Goal: Task Accomplishment & Management: Use online tool/utility

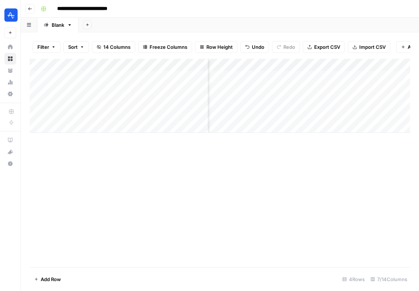
scroll to position [0, 384]
click at [370, 81] on div "Add Column" at bounding box center [390, 96] width 40 height 74
click at [363, 76] on div "Add Column" at bounding box center [220, 96] width 380 height 74
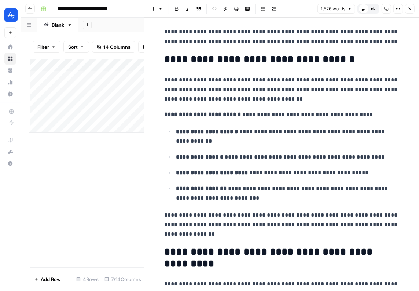
scroll to position [154, 0]
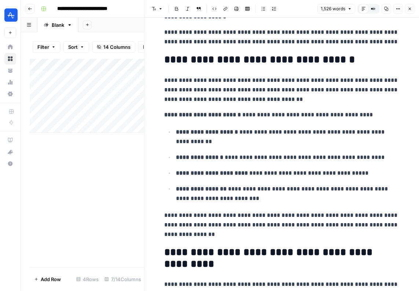
click at [232, 130] on strong "**********" at bounding box center [207, 131] width 62 height 5
click at [246, 130] on p "**********" at bounding box center [287, 136] width 223 height 19
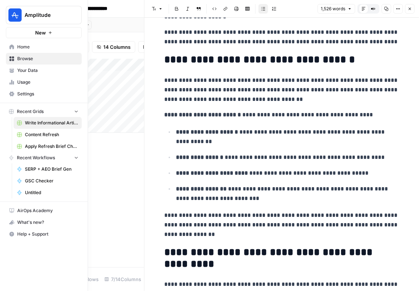
click at [32, 47] on span "Home" at bounding box center [47, 47] width 61 height 7
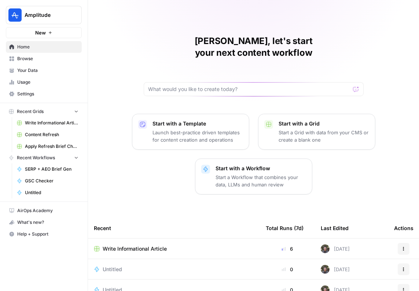
click at [29, 56] on span "Browse" at bounding box center [47, 58] width 61 height 7
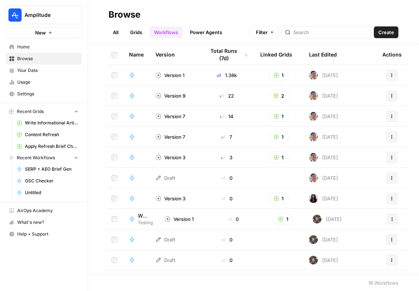
click at [37, 47] on span "Home" at bounding box center [47, 47] width 61 height 7
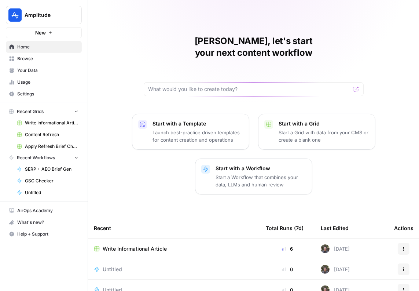
scroll to position [91, 0]
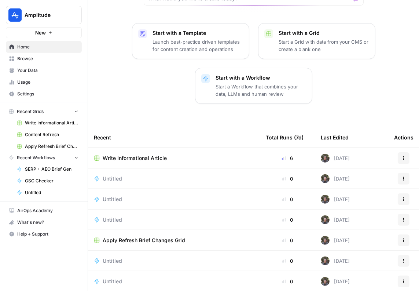
click at [32, 54] on link "Browse" at bounding box center [44, 59] width 76 height 12
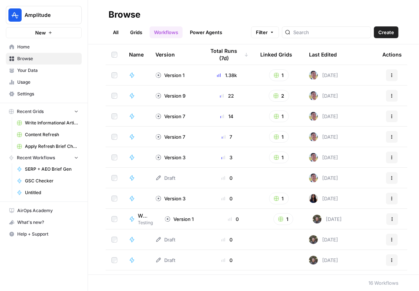
click at [386, 32] on span "Create" at bounding box center [386, 32] width 16 height 7
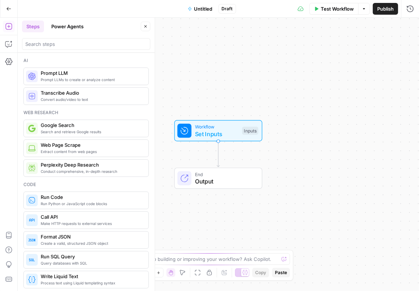
click at [8, 11] on button "Go Back" at bounding box center [8, 8] width 13 height 13
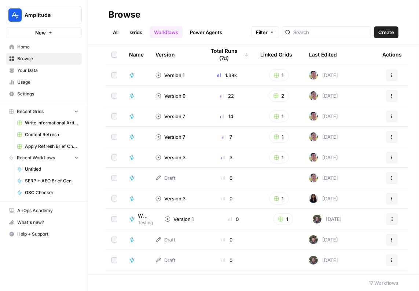
click at [114, 34] on link "All" at bounding box center [115, 32] width 14 height 12
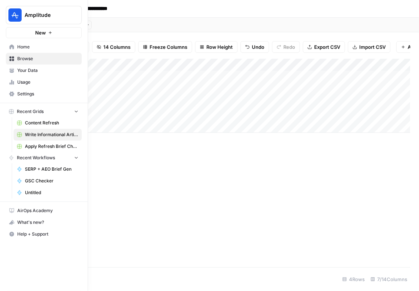
click at [29, 69] on span "Your Data" at bounding box center [47, 70] width 61 height 7
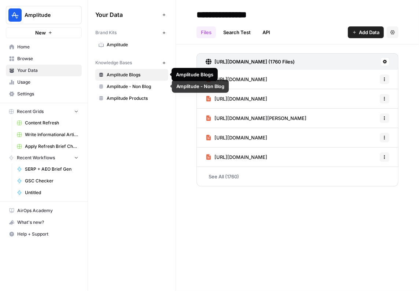
click at [136, 86] on span "Amplitude - Non Blog" at bounding box center [136, 86] width 58 height 7
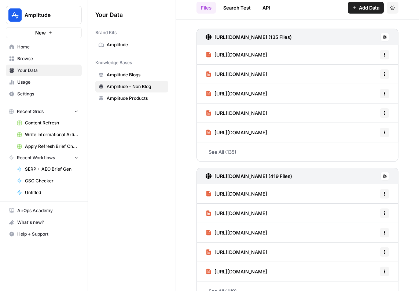
scroll to position [39, 0]
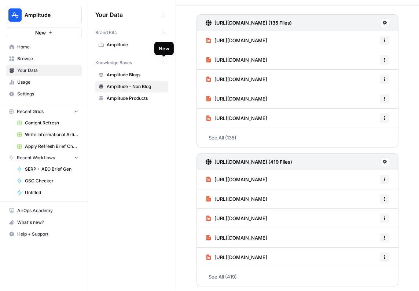
click at [165, 64] on icon "button" at bounding box center [164, 63] width 4 height 4
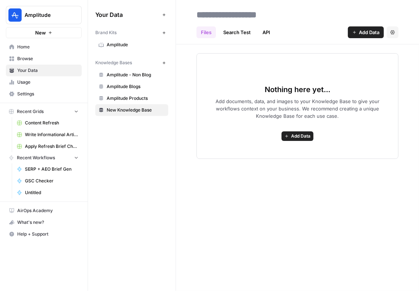
click at [380, 30] on button "Add Data" at bounding box center [366, 32] width 36 height 12
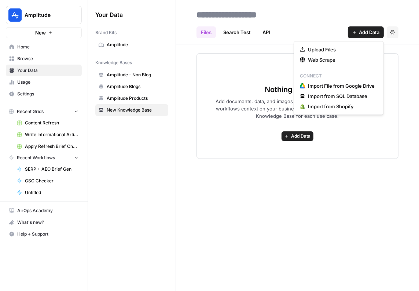
click at [167, 62] on button "New" at bounding box center [163, 62] width 9 height 9
click at [357, 32] on button "Add Data" at bounding box center [366, 32] width 36 height 12
click at [319, 86] on span "Import File from Google Drive" at bounding box center [341, 85] width 67 height 7
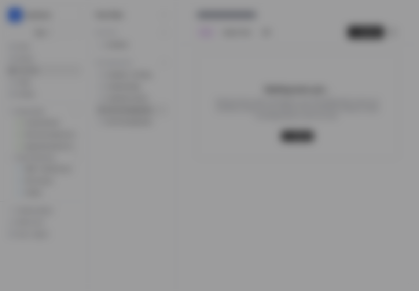
type input "amplitude-0-g8goqg1xdy@airops.iam.gserviceaccount.com"
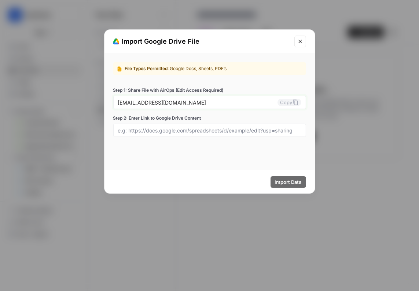
click at [295, 101] on icon at bounding box center [296, 102] width 6 height 6
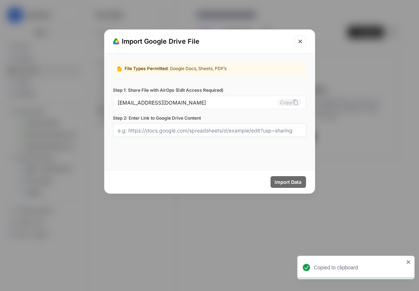
click at [242, 132] on input "Step 2: Enter Link to Google Drive Content" at bounding box center [209, 130] width 183 height 7
click at [161, 129] on input "Step 2: Enter Link to Google Drive Content" at bounding box center [209, 130] width 183 height 7
paste input "https://docs.google.com/spreadsheets/d/1FltumsLGEMFAS5aD2UoKHnF6d--HPYs9zxScJeA…"
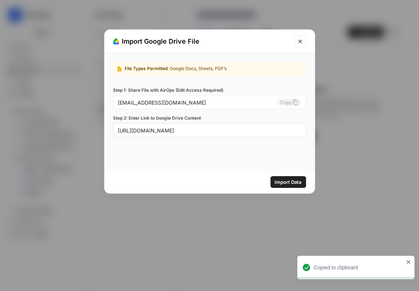
scroll to position [0, 98]
type input "https://docs.google.com/spreadsheets/d/1FltumsLGEMFAS5aD2UoKHnF6d--HPYs9zxScJeA…"
click at [287, 185] on span "Import Data" at bounding box center [288, 181] width 27 height 7
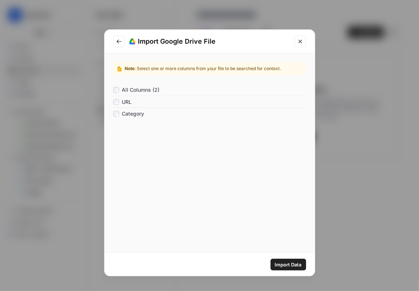
click at [286, 266] on span "Import Data" at bounding box center [288, 264] width 27 height 7
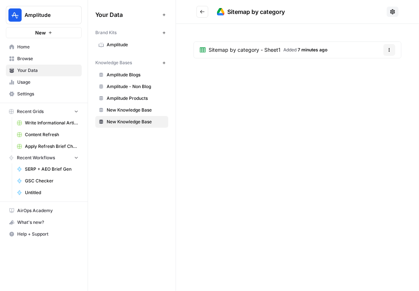
click at [274, 47] on span "Sitemap by category - Sheet1" at bounding box center [245, 49] width 72 height 7
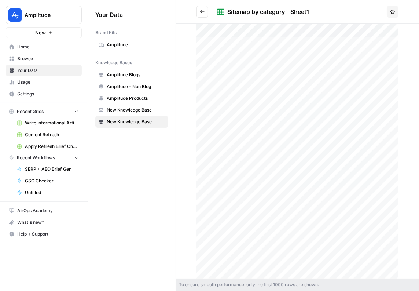
click at [261, 12] on div "Sitemap by category - Sheet1" at bounding box center [268, 11] width 82 height 9
click at [32, 52] on link "Home" at bounding box center [44, 47] width 76 height 12
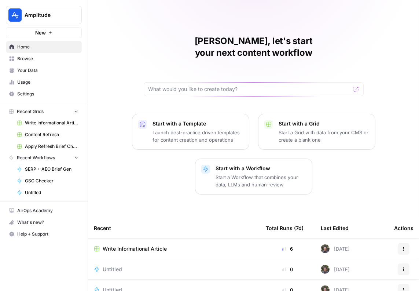
click at [141, 245] on span "Write Informational Article" at bounding box center [135, 248] width 64 height 7
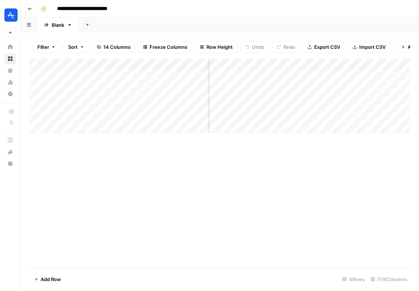
scroll to position [0, 384]
click at [275, 76] on div "Add Column" at bounding box center [220, 96] width 380 height 74
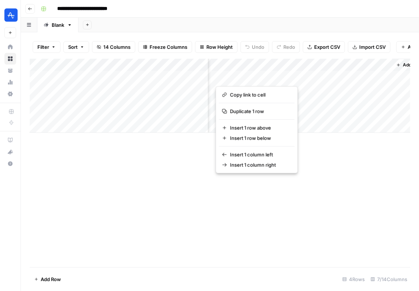
click at [269, 61] on div "Add Column" at bounding box center [220, 96] width 380 height 74
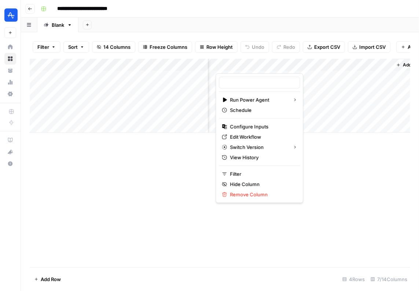
type input "Add Internal Links from Knowledge Base - Fork"
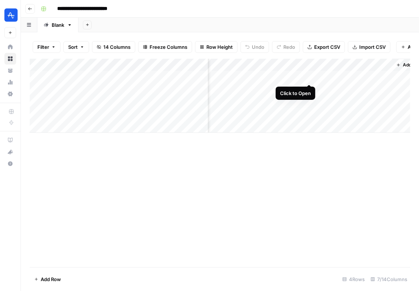
click at [312, 78] on div "Add Column" at bounding box center [220, 96] width 380 height 74
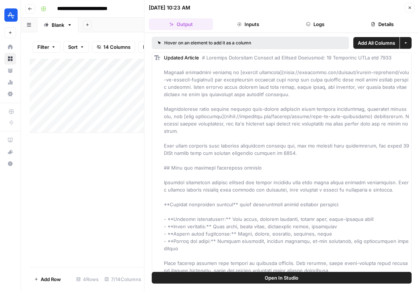
click at [408, 6] on icon "button" at bounding box center [410, 7] width 4 height 4
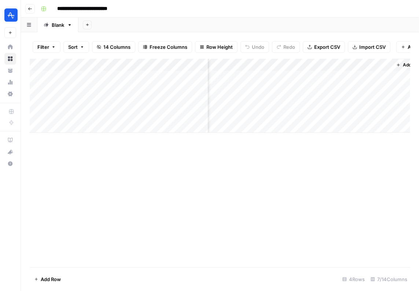
click at [309, 66] on div "Add Column" at bounding box center [220, 96] width 380 height 74
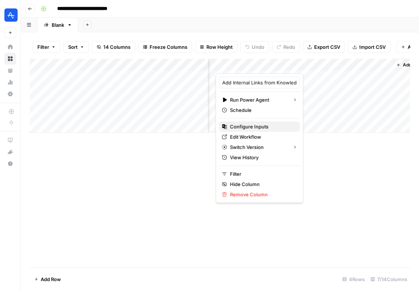
click at [253, 126] on span "Configure Inputs" at bounding box center [262, 126] width 64 height 7
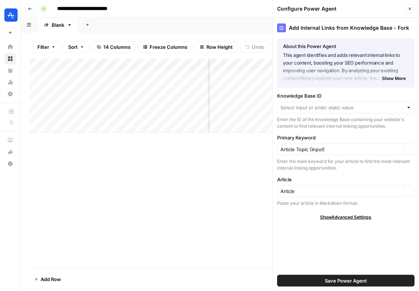
type input "Amplitude - Non Blog"
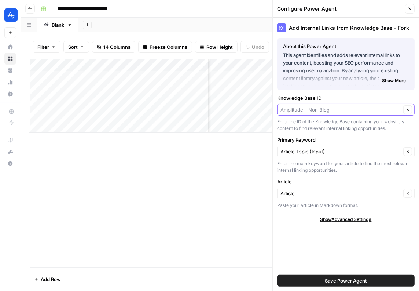
click at [336, 112] on input "Knowledge Base ID" at bounding box center [340, 109] width 121 height 7
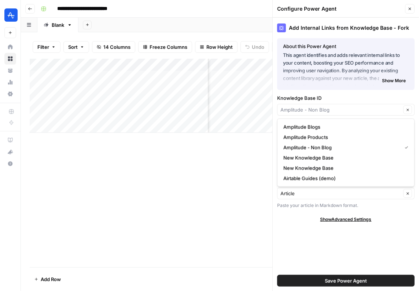
type input "Amplitude - Non Blog"
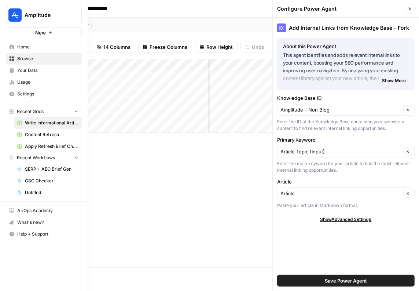
click at [40, 71] on span "Your Data" at bounding box center [47, 70] width 61 height 7
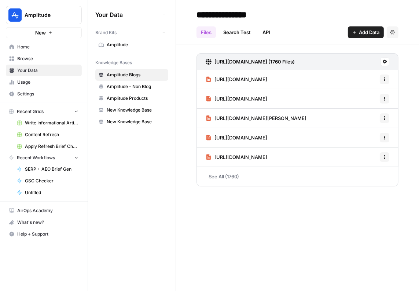
click at [125, 121] on span "New Knowledge Base" at bounding box center [136, 121] width 58 height 7
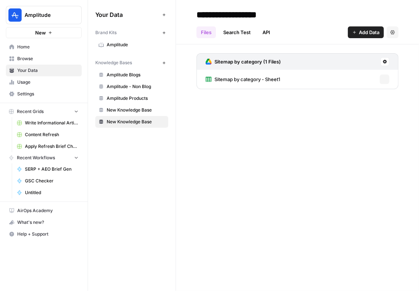
click at [133, 109] on span "New Knowledge Base" at bounding box center [136, 110] width 58 height 7
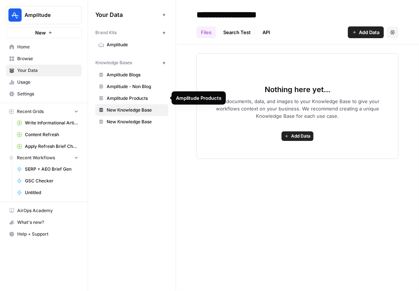
click at [124, 120] on span "New Knowledge Base" at bounding box center [136, 121] width 58 height 7
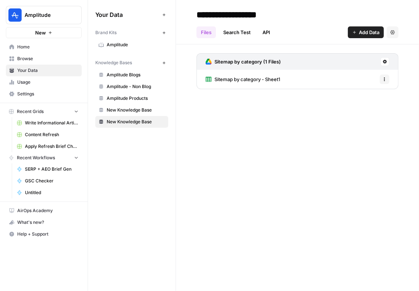
click at [216, 14] on input "**********" at bounding box center [252, 14] width 117 height 15
type input "**********"
click at [37, 58] on span "Browse" at bounding box center [47, 58] width 61 height 7
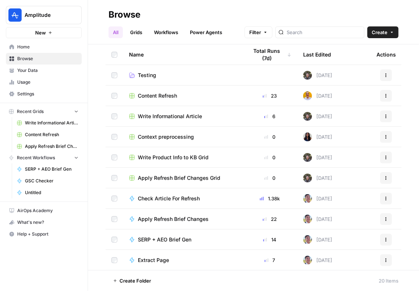
click at [171, 115] on span "Write Informational Article" at bounding box center [170, 116] width 64 height 7
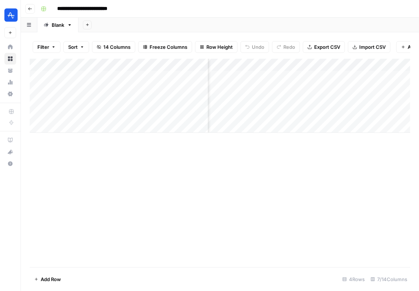
scroll to position [0, 384]
click at [290, 66] on div "Add Column" at bounding box center [220, 96] width 380 height 74
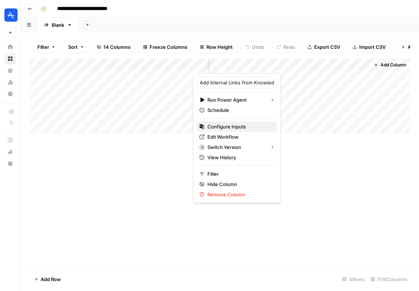
click at [235, 128] on span "Configure Inputs" at bounding box center [239, 126] width 64 height 7
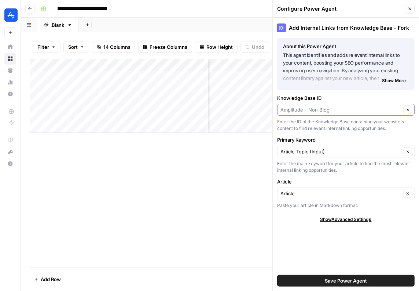
click at [323, 108] on input "Knowledge Base ID" at bounding box center [340, 109] width 121 height 7
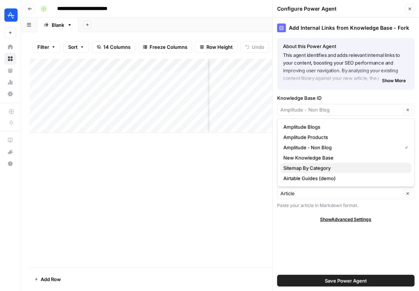
click at [330, 169] on span "Sitemap By Category" at bounding box center [344, 167] width 122 height 7
type input "Sitemap By Category"
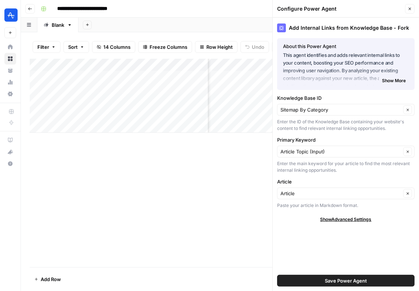
click at [325, 254] on div "Add Internal Links from Knowledge Base - Fork About this Power Agent This agent…" at bounding box center [346, 154] width 146 height 273
click at [305, 109] on input "Knowledge Base ID" at bounding box center [340, 109] width 121 height 7
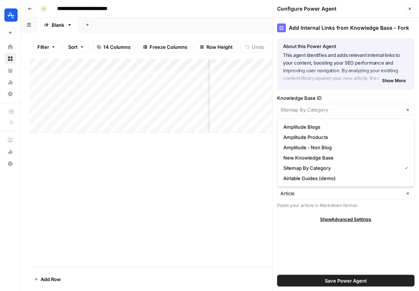
type input "Sitemap By Category"
click at [308, 258] on div "Add Internal Links from Knowledge Base - Fork About this Power Agent This agent…" at bounding box center [346, 154] width 146 height 273
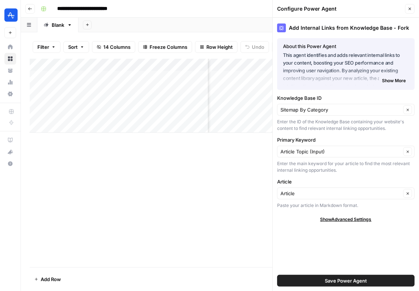
click at [315, 280] on button "Save Power Agent" at bounding box center [345, 281] width 137 height 12
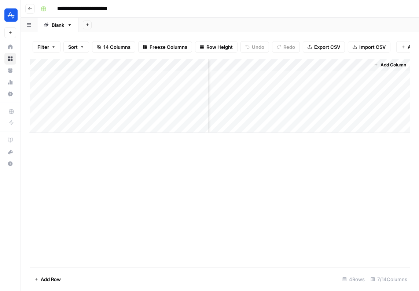
click at [266, 177] on div "Add Column" at bounding box center [220, 163] width 380 height 208
click at [295, 76] on div "Add Column" at bounding box center [220, 96] width 380 height 74
click at [361, 76] on div "Add Column" at bounding box center [220, 96] width 380 height 74
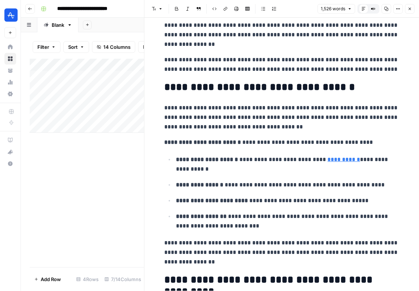
scroll to position [131, 0]
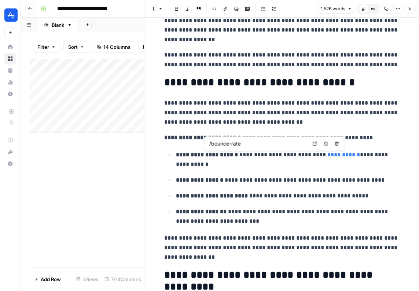
click at [335, 155] on link "**********" at bounding box center [344, 154] width 33 height 5
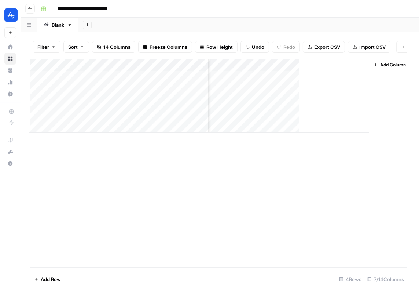
scroll to position [0, 375]
click at [294, 66] on div "Add Column" at bounding box center [220, 96] width 380 height 74
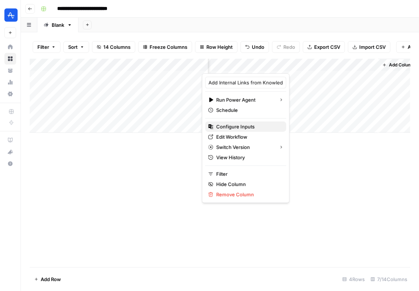
click at [244, 123] on span "Configure Inputs" at bounding box center [248, 126] width 64 height 7
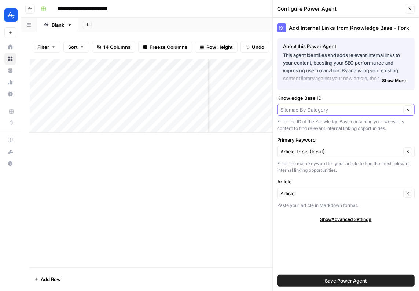
click at [316, 112] on input "Knowledge Base ID" at bounding box center [340, 109] width 121 height 7
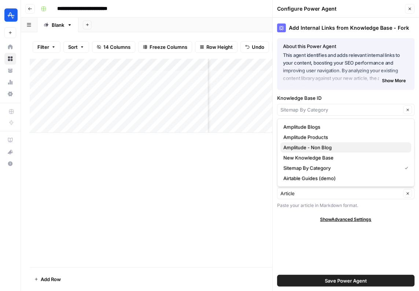
click at [330, 146] on span "Amplitude - Non Blog" at bounding box center [344, 147] width 122 height 7
type input "Amplitude - Non Blog"
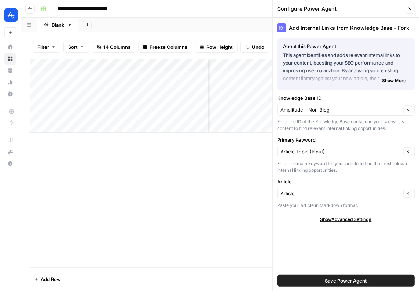
click at [344, 282] on span "Save Power Agent" at bounding box center [346, 280] width 42 height 7
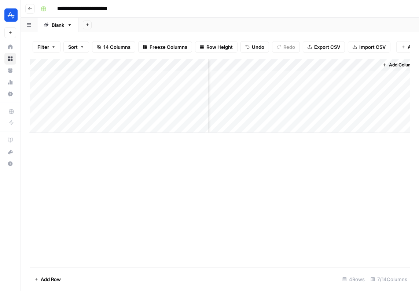
click at [304, 77] on div "Add Column" at bounding box center [220, 96] width 380 height 74
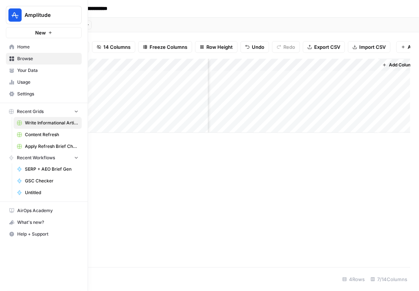
click at [37, 48] on span "Home" at bounding box center [47, 47] width 61 height 7
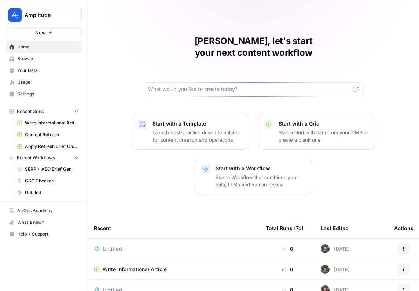
click at [215, 129] on p "Launch best-practice driven templates for content creation and operations" at bounding box center [198, 136] width 90 height 15
click at [52, 40] on nav "Home Browse Your Data Usage Settings" at bounding box center [44, 70] width 88 height 65
click at [52, 34] on button "New" at bounding box center [44, 32] width 76 height 11
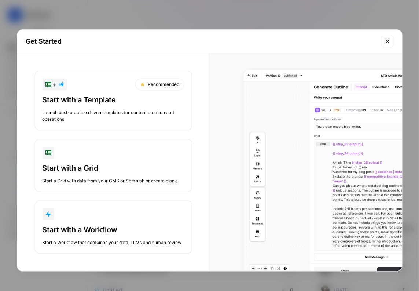
click at [103, 236] on div "Start with a Workflow Start a Workflow that combines your data, LLMs and human …" at bounding box center [114, 234] width 142 height 21
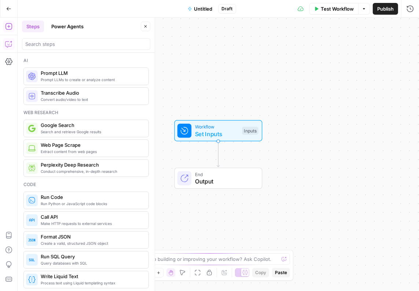
click at [11, 41] on icon "button" at bounding box center [11, 42] width 3 height 3
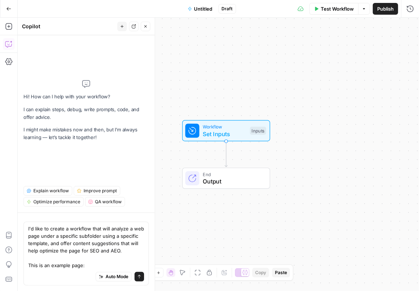
type textarea "I'd like to create a workflow that will analyze a web page under a specific sub…"
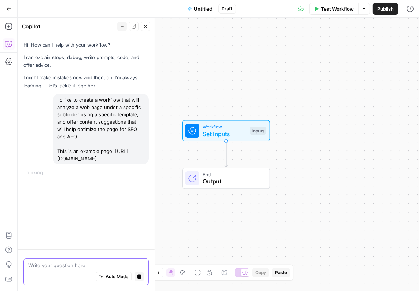
click at [143, 278] on button "Stop generating" at bounding box center [140, 277] width 10 height 10
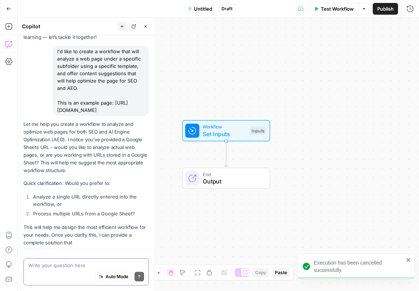
click at [122, 264] on textarea at bounding box center [86, 264] width 116 height 7
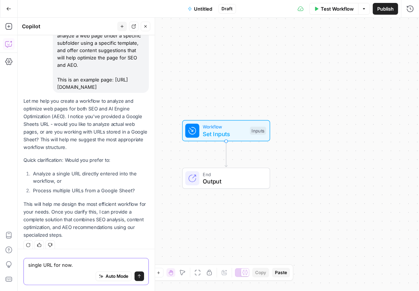
scroll to position [79, 0]
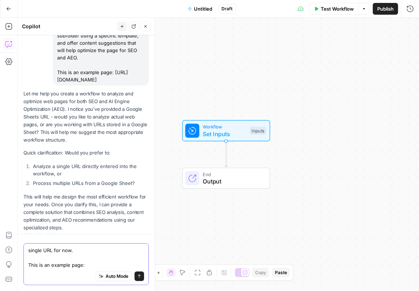
paste textarea "https://amplitude.com/track/link-clicks"
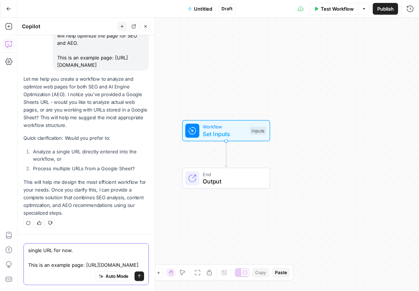
scroll to position [101, 0]
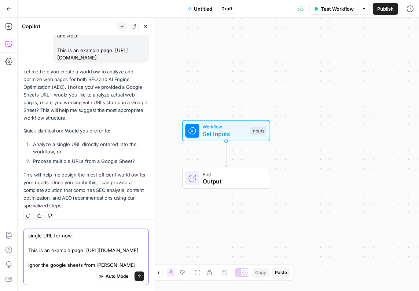
type textarea "single URL for now. This is an example page: https://amplitude.com/track/link-c…"
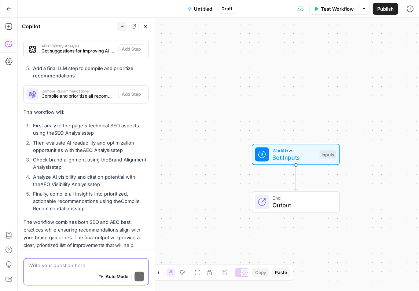
scroll to position [653, 0]
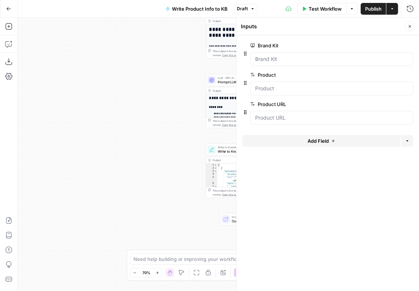
click at [168, 56] on div "**********" at bounding box center [218, 154] width 401 height 273
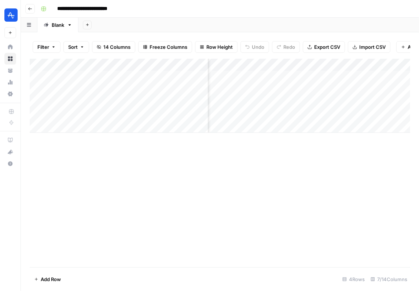
scroll to position [0, 384]
click at [361, 75] on div "Add Column" at bounding box center [220, 96] width 380 height 74
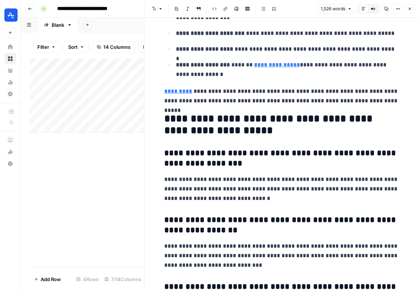
scroll to position [2567, 0]
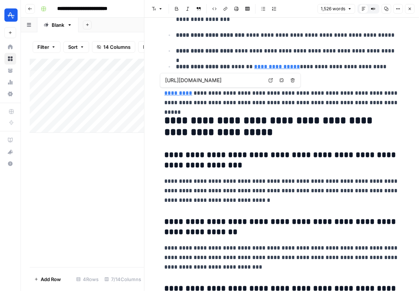
type input "/cohort-analysis"
click at [238, 51] on p "**********" at bounding box center [287, 51] width 223 height 10
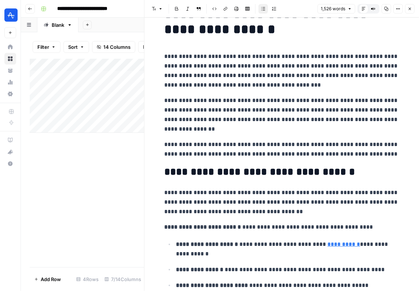
scroll to position [0, 0]
